Goal: Navigation & Orientation: Find specific page/section

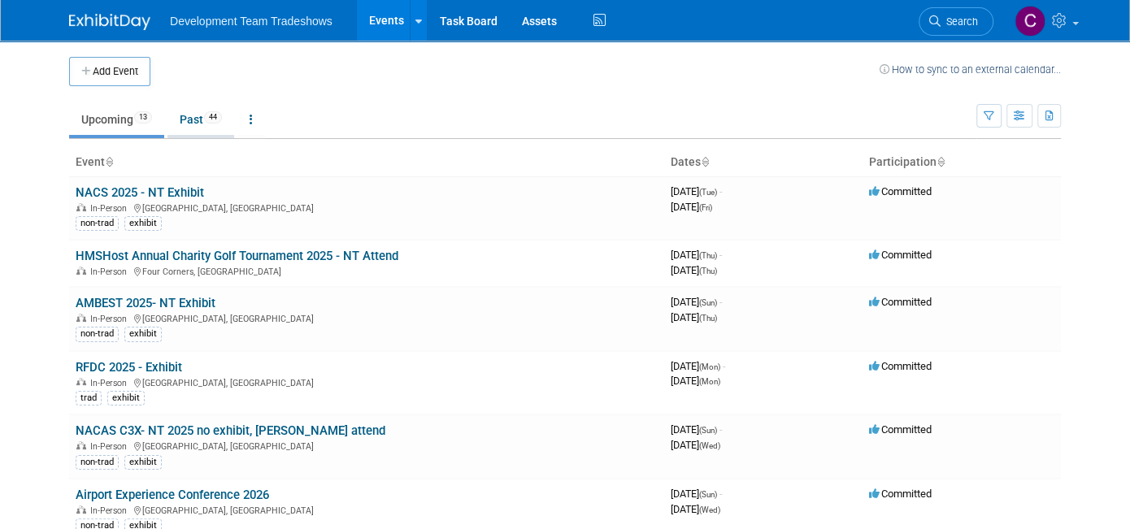
click at [170, 118] on link "Past 44" at bounding box center [200, 119] width 67 height 31
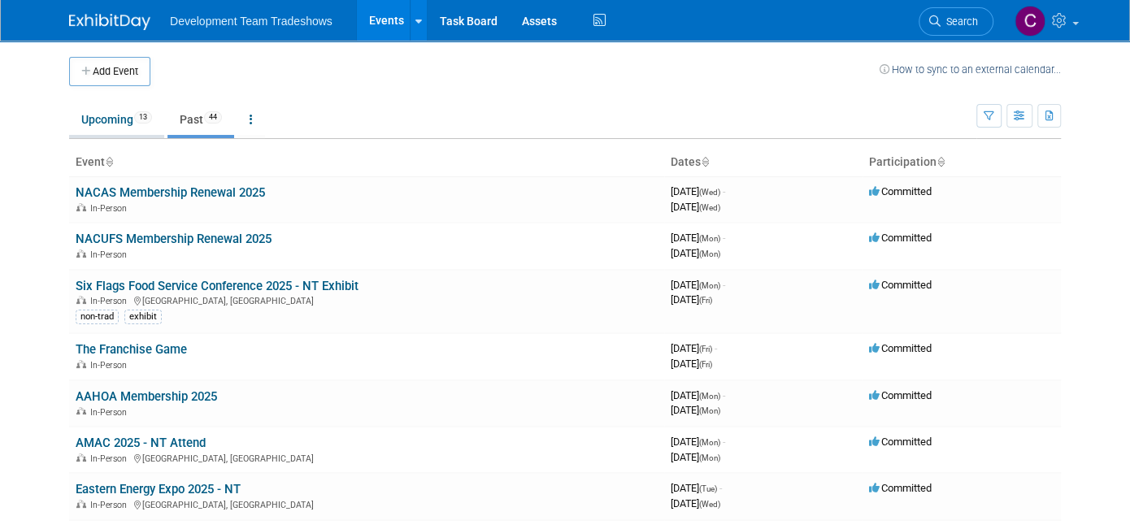
click at [96, 114] on link "Upcoming 13" at bounding box center [116, 119] width 95 height 31
